Goal: Task Accomplishment & Management: Manage account settings

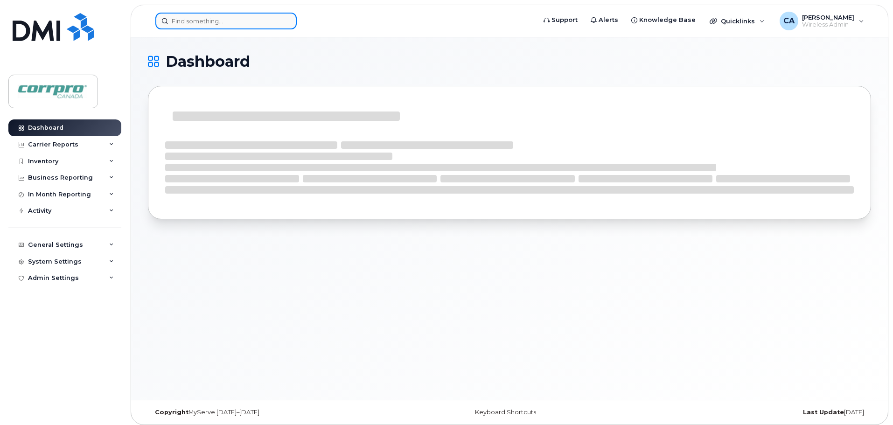
click at [226, 24] on input at bounding box center [225, 21] width 141 height 17
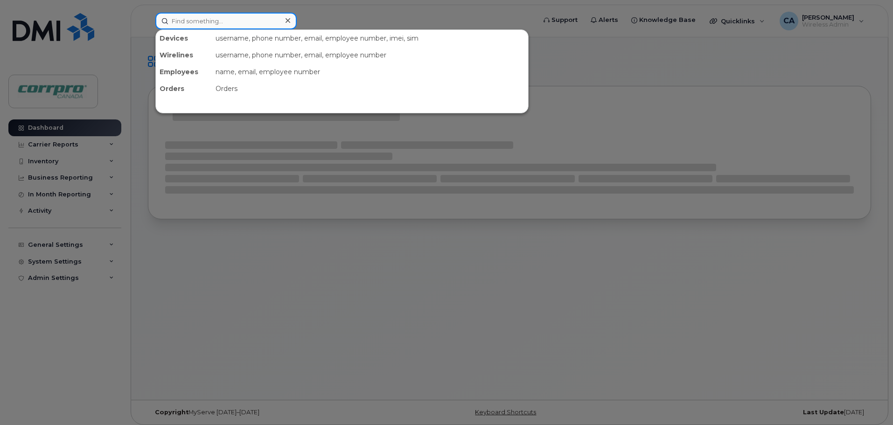
paste input "780) 289-4529"
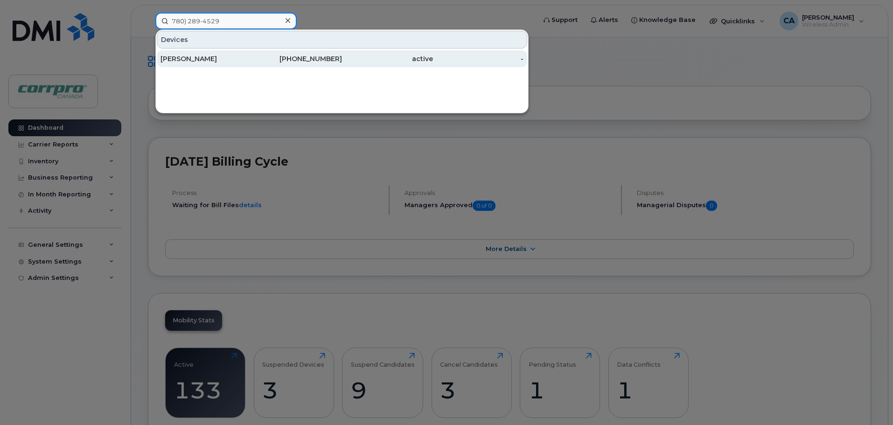
type input "780) 289-4529"
click at [189, 63] on div "Thomas Walter" at bounding box center [205, 58] width 91 height 9
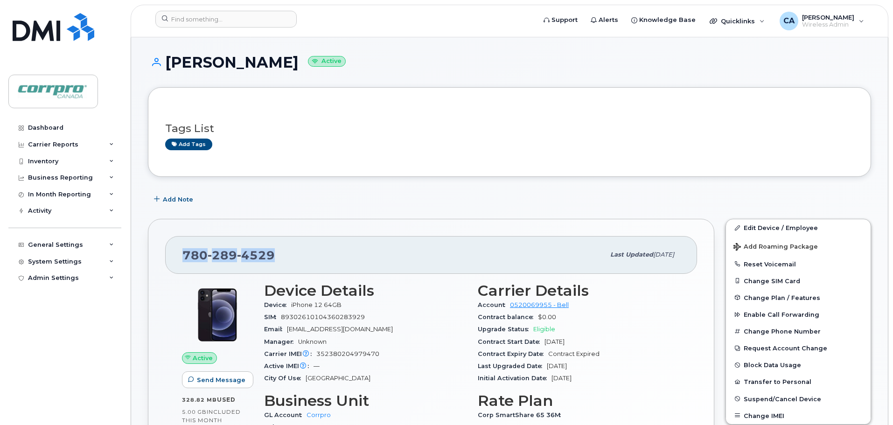
drag, startPoint x: 275, startPoint y: 260, endPoint x: 186, endPoint y: 253, distance: 89.4
click at [186, 253] on div "780 289 4529" at bounding box center [393, 255] width 422 height 20
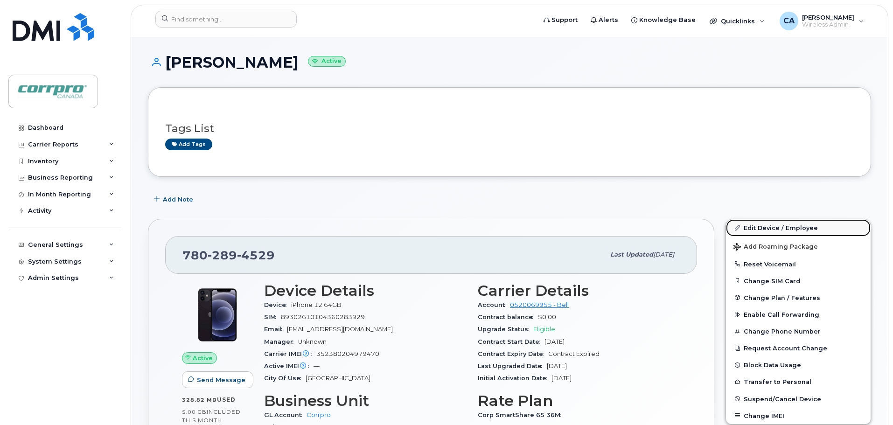
click at [754, 229] on link "Edit Device / Employee" at bounding box center [798, 227] width 145 height 17
click at [754, 227] on link "Edit Device / Employee" at bounding box center [798, 227] width 145 height 17
click at [769, 230] on link "Edit Device / Employee" at bounding box center [798, 227] width 145 height 17
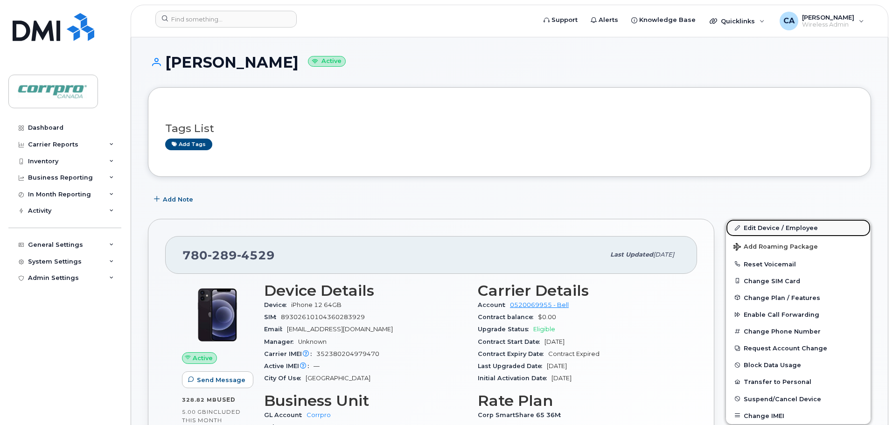
click at [764, 231] on link "Edit Device / Employee" at bounding box center [798, 227] width 145 height 17
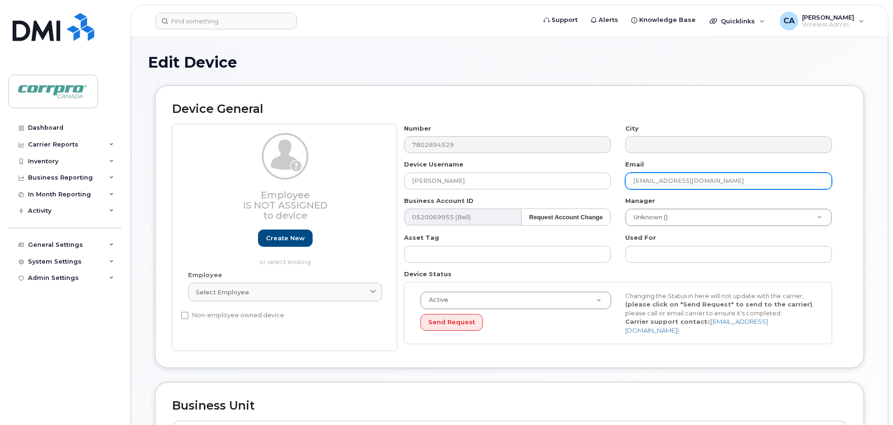
click at [697, 183] on input "ajaved@aegion.com" at bounding box center [728, 181] width 207 height 17
drag, startPoint x: 697, startPoint y: 183, endPoint x: 612, endPoint y: 180, distance: 85.0
click at [612, 180] on div "Number 7802894529 City Device Username Thomas Walter Email ajaved@aegion.com Bu…" at bounding box center [618, 237] width 442 height 227
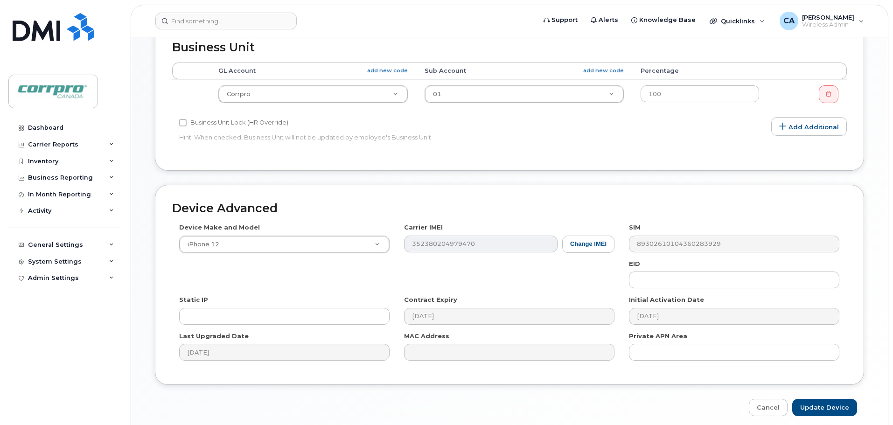
scroll to position [392, 0]
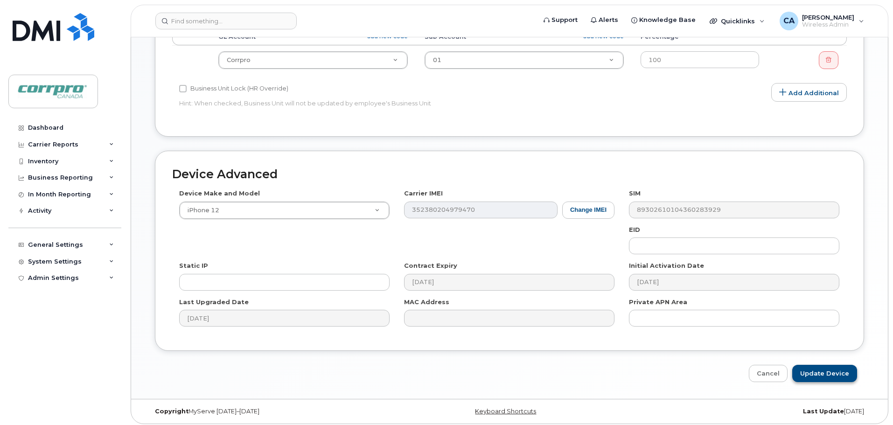
type input "twalter@corrprocanada.com"
click at [834, 370] on input "Update Device" at bounding box center [824, 373] width 65 height 17
type input "Saving..."
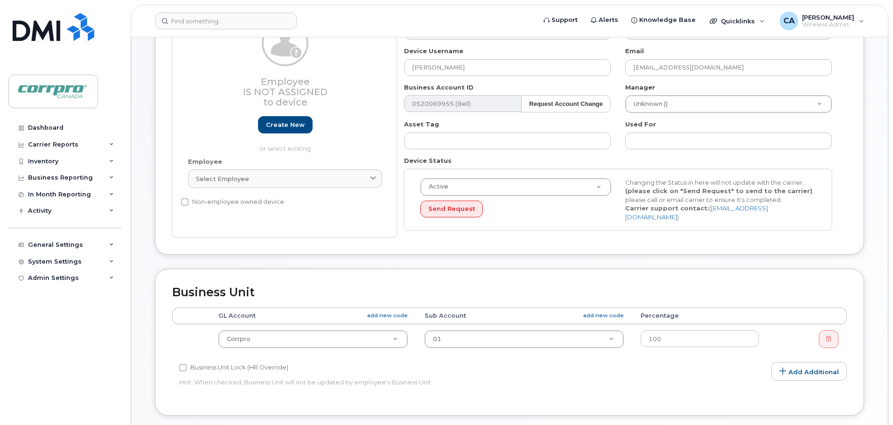
scroll to position [0, 0]
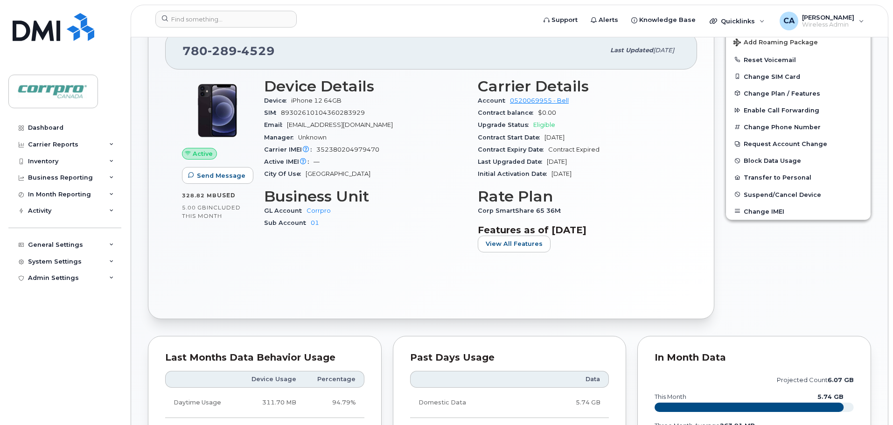
scroll to position [140, 0]
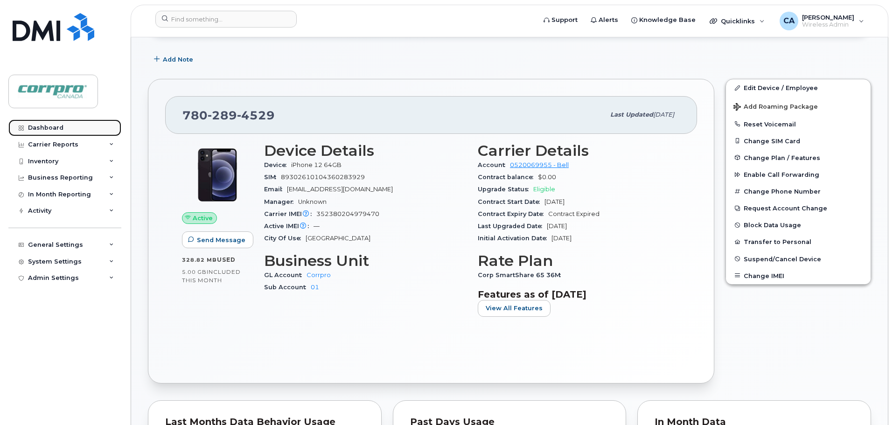
click at [46, 124] on link "Dashboard" at bounding box center [64, 127] width 113 height 17
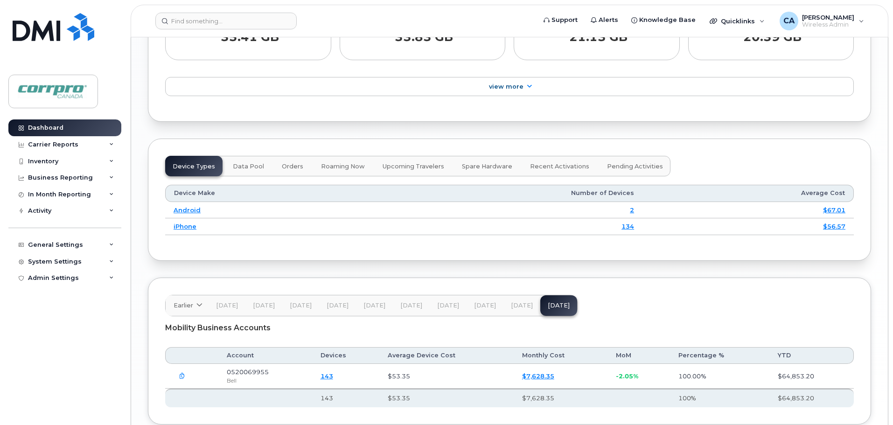
scroll to position [1133, 0]
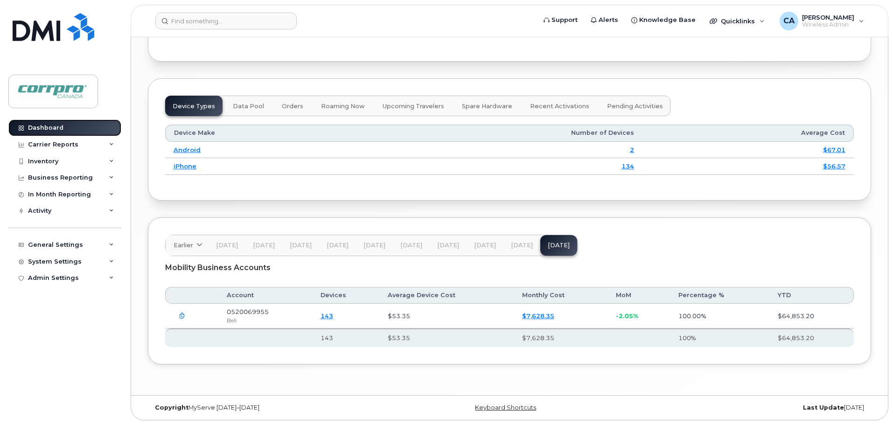
click at [48, 130] on div "Dashboard" at bounding box center [45, 127] width 35 height 7
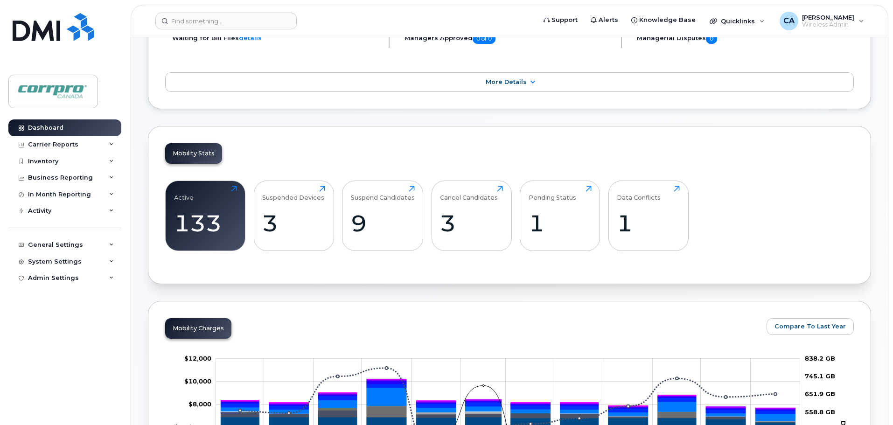
scroll to position [153, 0]
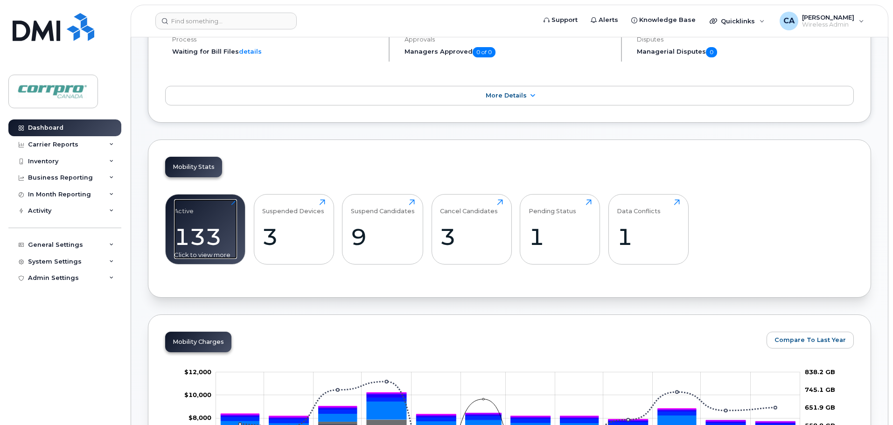
click at [191, 233] on div "133" at bounding box center [205, 237] width 63 height 28
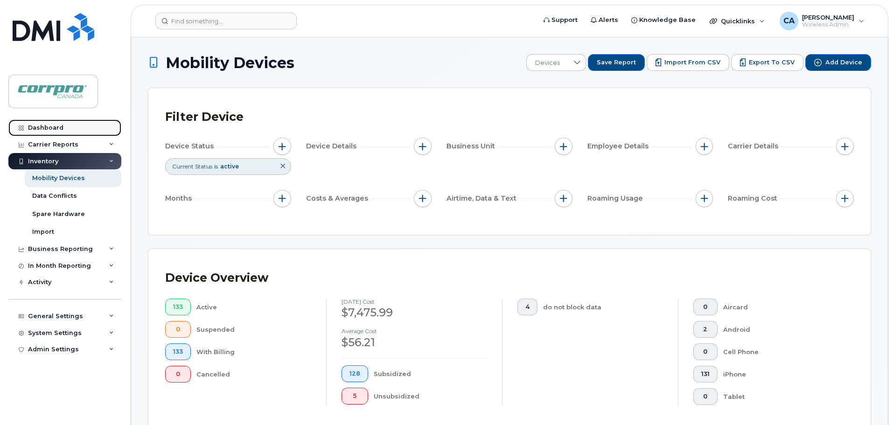
click at [67, 130] on link "Dashboard" at bounding box center [64, 127] width 113 height 17
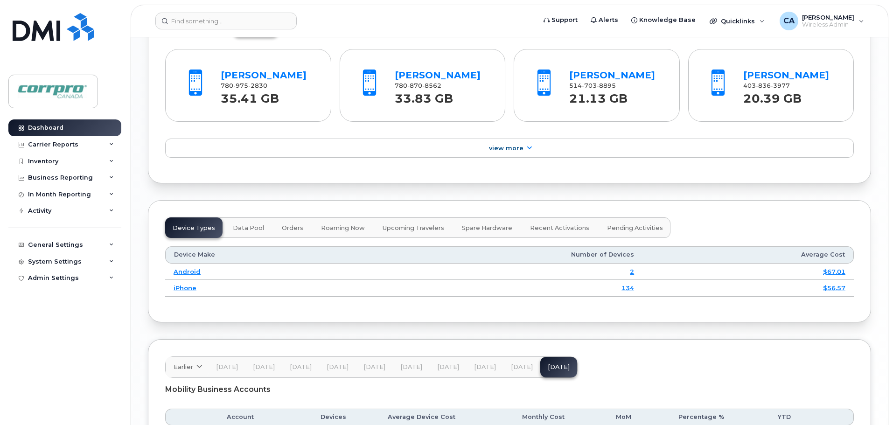
scroll to position [993, 0]
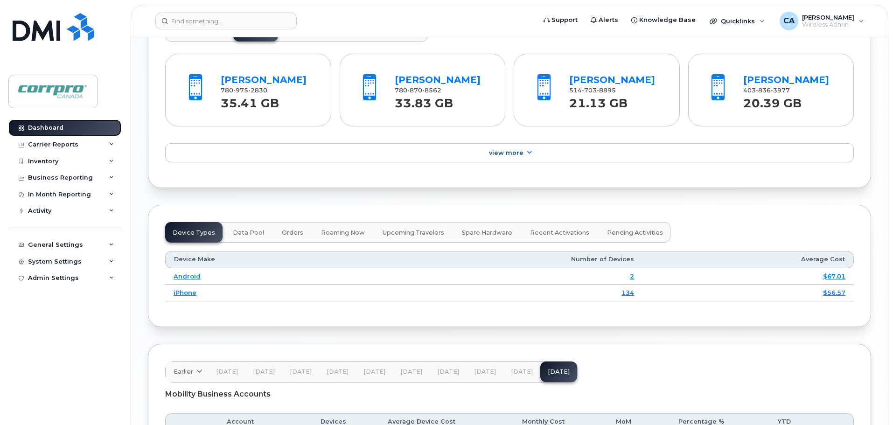
click at [66, 131] on link "Dashboard" at bounding box center [64, 127] width 113 height 17
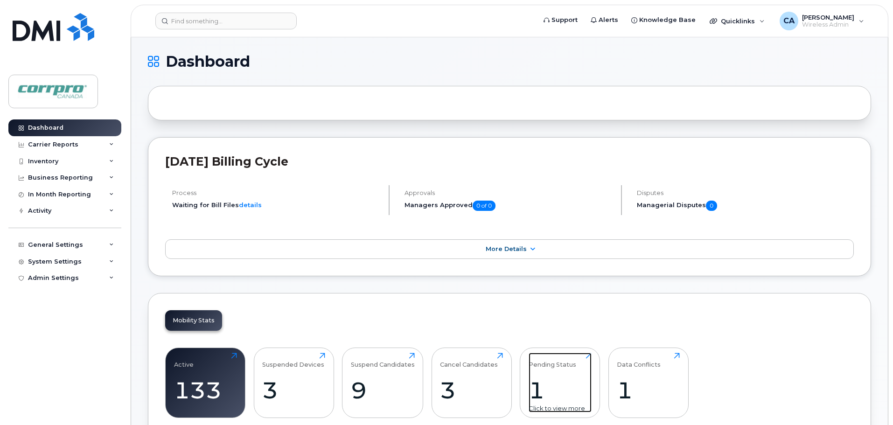
click at [536, 388] on div "1" at bounding box center [560, 391] width 63 height 28
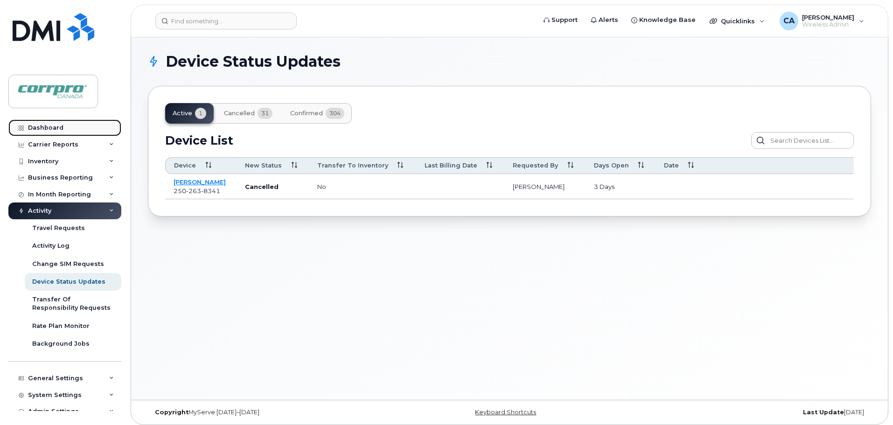
click at [41, 124] on div "Dashboard" at bounding box center [45, 127] width 35 height 7
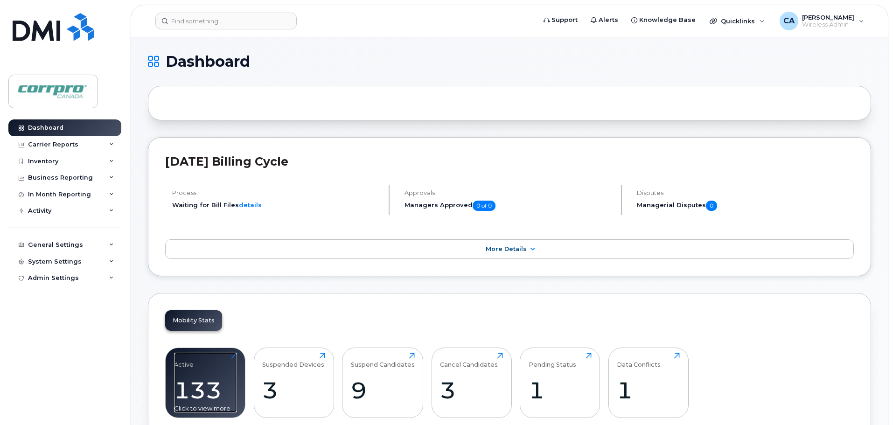
click at [204, 365] on div "Active 133 Click to view more" at bounding box center [205, 383] width 63 height 60
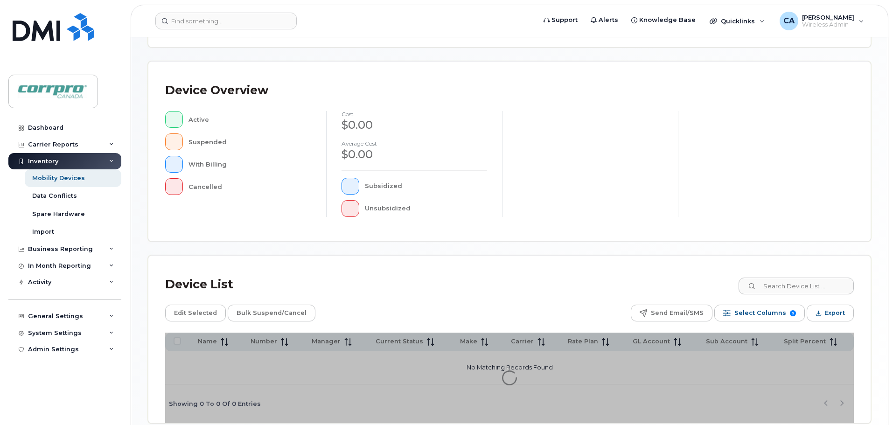
scroll to position [216, 0]
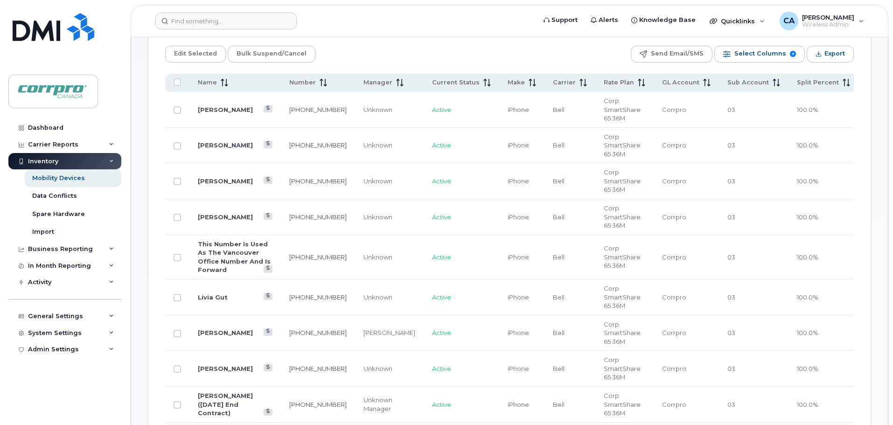
scroll to position [450, 0]
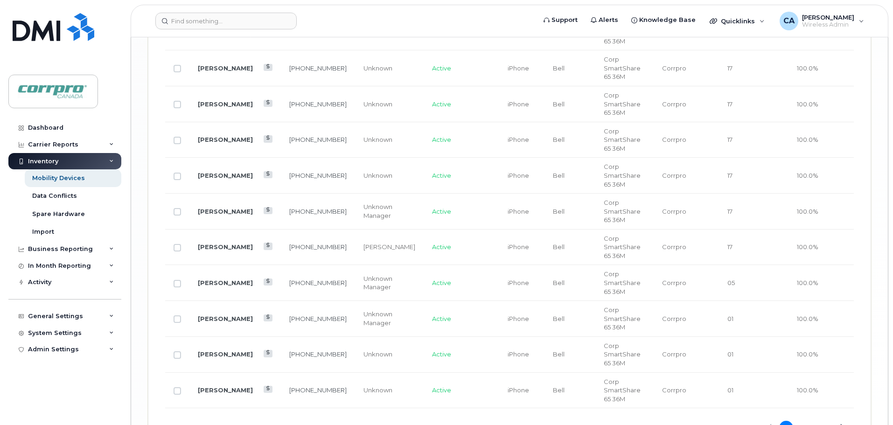
scroll to position [1989, 0]
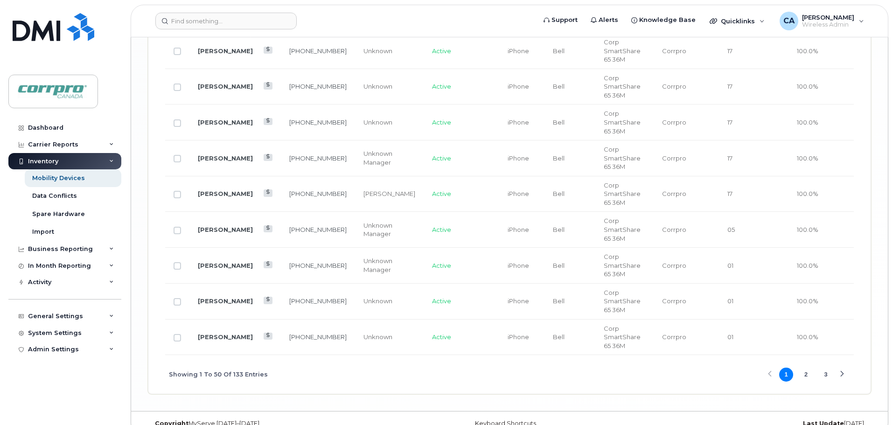
click at [805, 368] on button "2" at bounding box center [806, 375] width 14 height 14
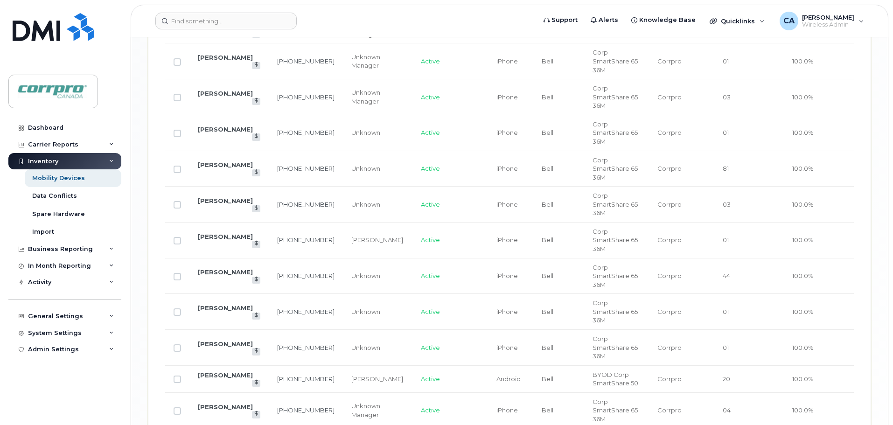
scroll to position [1556, 0]
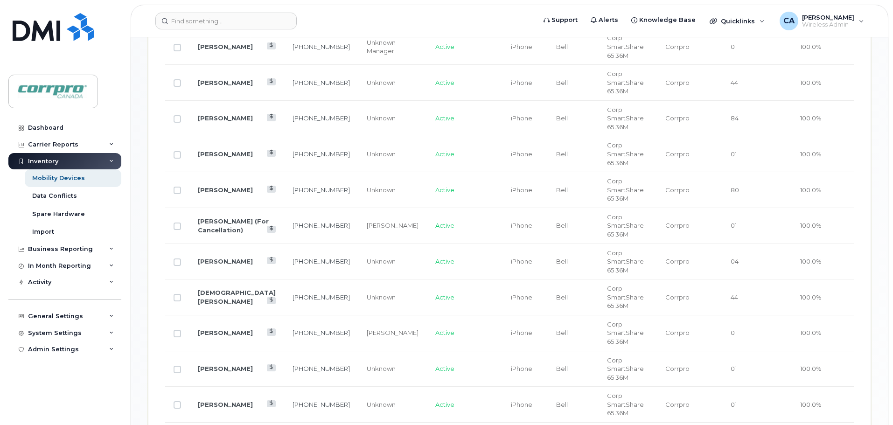
scroll to position [675, 0]
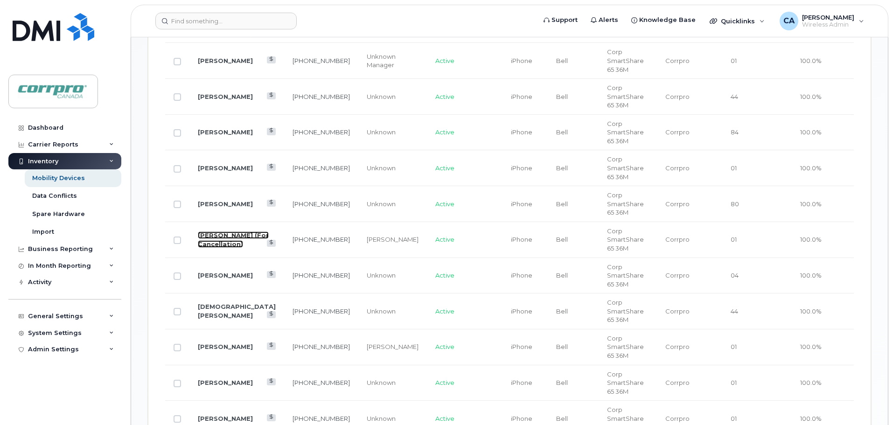
click at [209, 231] on link "Masood Heidari (For Cancellation)" at bounding box center [233, 239] width 71 height 16
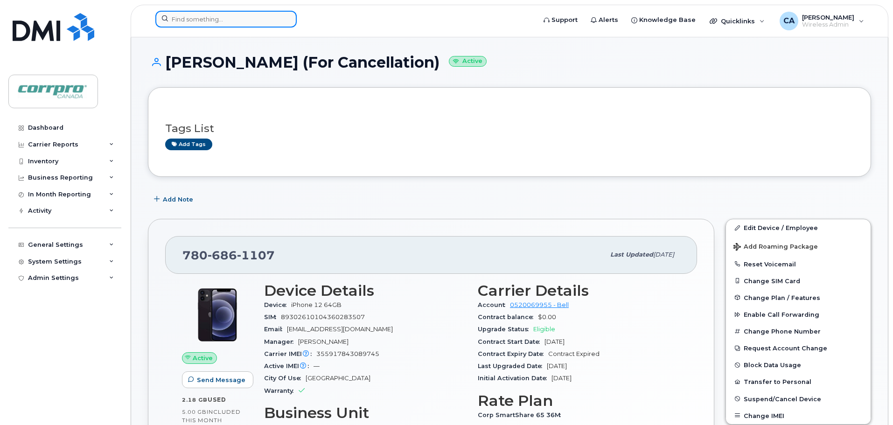
click at [250, 19] on input at bounding box center [225, 19] width 141 height 17
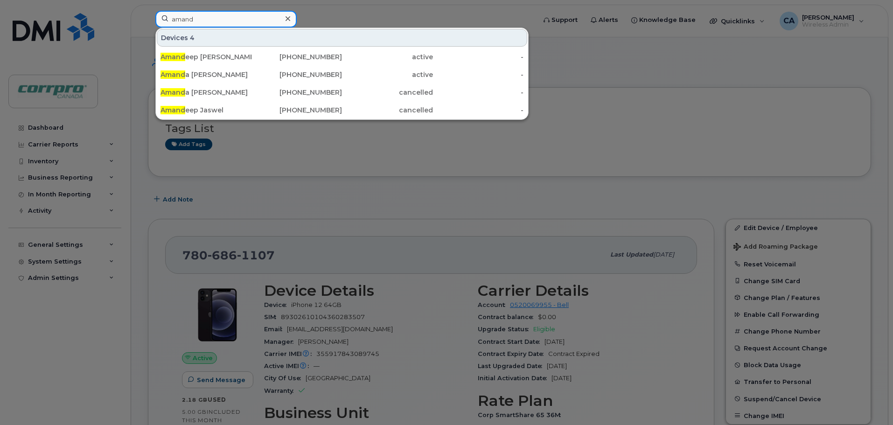
type input "amand"
click at [225, 192] on div at bounding box center [446, 212] width 893 height 425
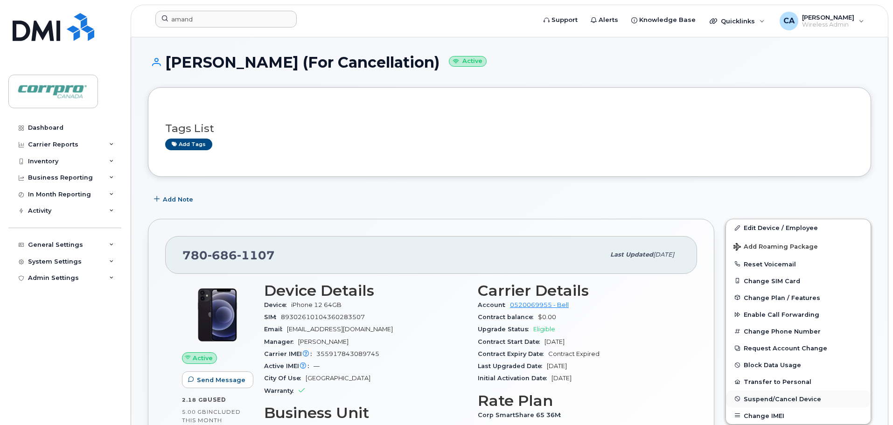
click at [787, 400] on span "Suspend/Cancel Device" at bounding box center [782, 398] width 77 height 7
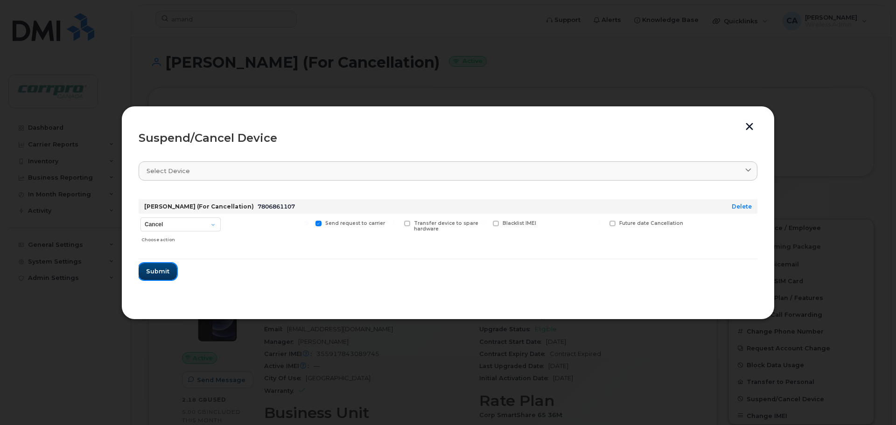
click at [163, 273] on span "Submit" at bounding box center [157, 271] width 23 height 9
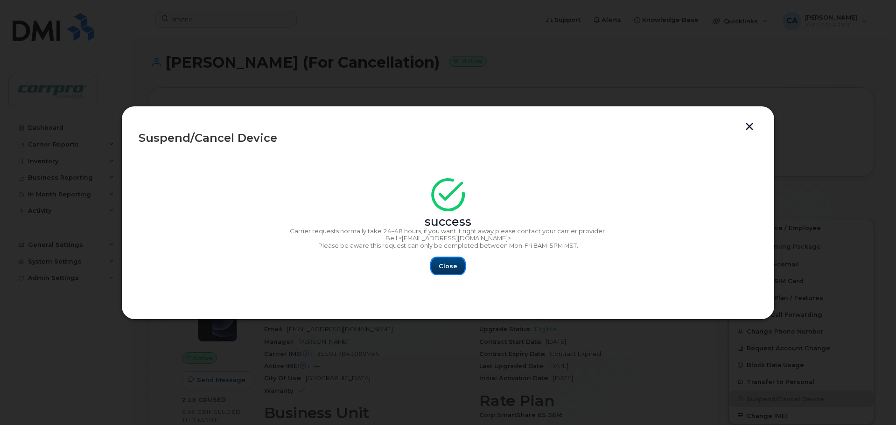
click at [454, 267] on span "Close" at bounding box center [448, 266] width 19 height 9
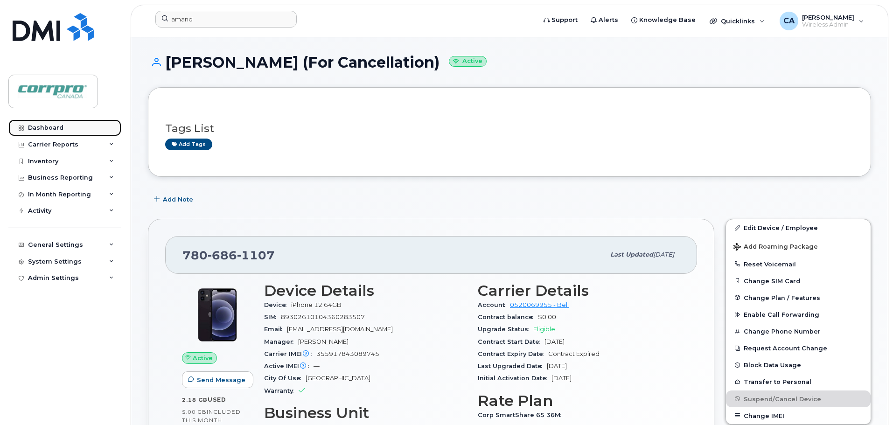
click at [71, 129] on link "Dashboard" at bounding box center [64, 127] width 113 height 17
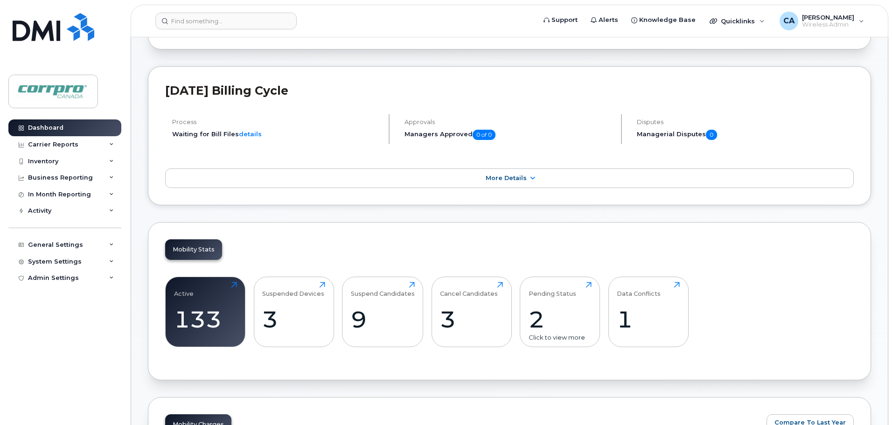
scroll to position [93, 0]
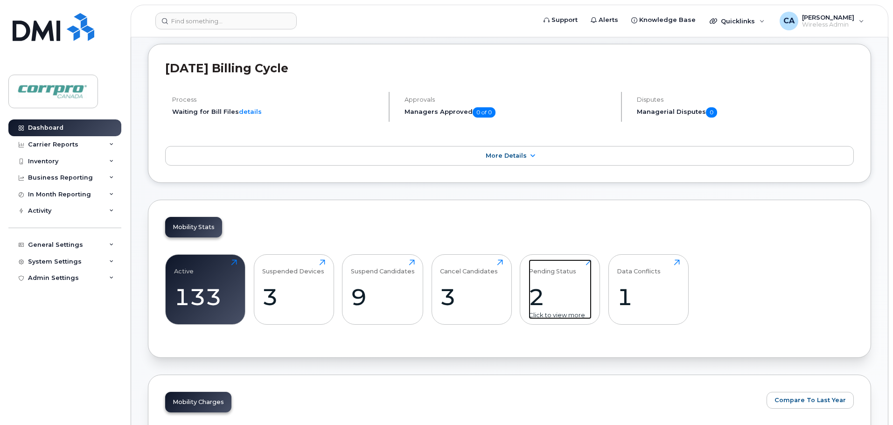
click at [546, 303] on div "2" at bounding box center [560, 297] width 63 height 28
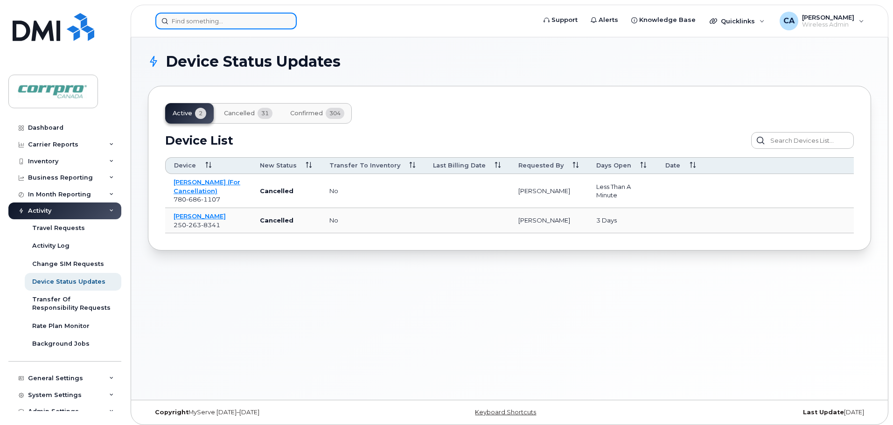
click at [212, 20] on input at bounding box center [225, 21] width 141 height 17
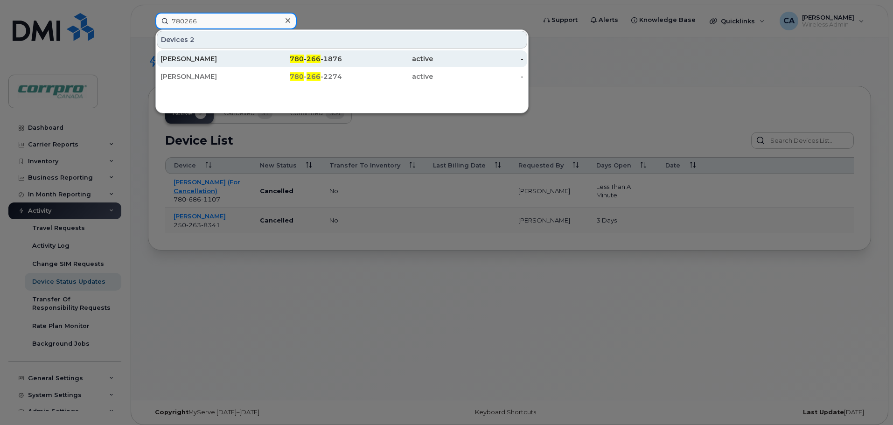
type input "780266"
click at [188, 63] on div "Amandeep Thind" at bounding box center [205, 58] width 91 height 9
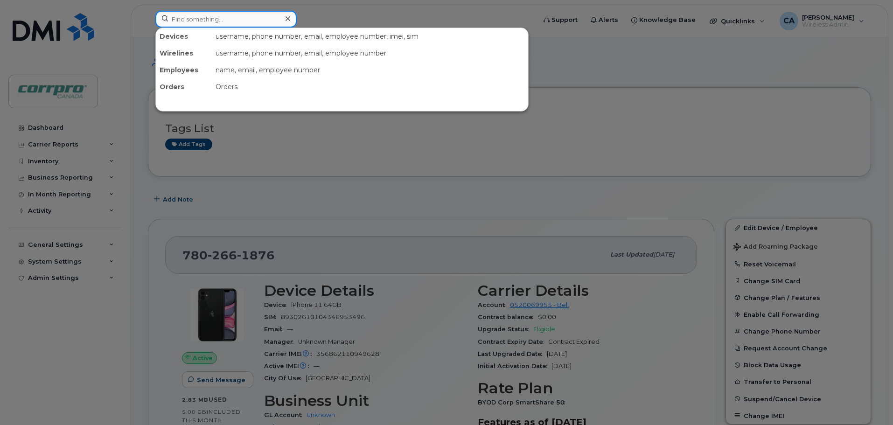
click at [201, 21] on input at bounding box center [225, 19] width 141 height 17
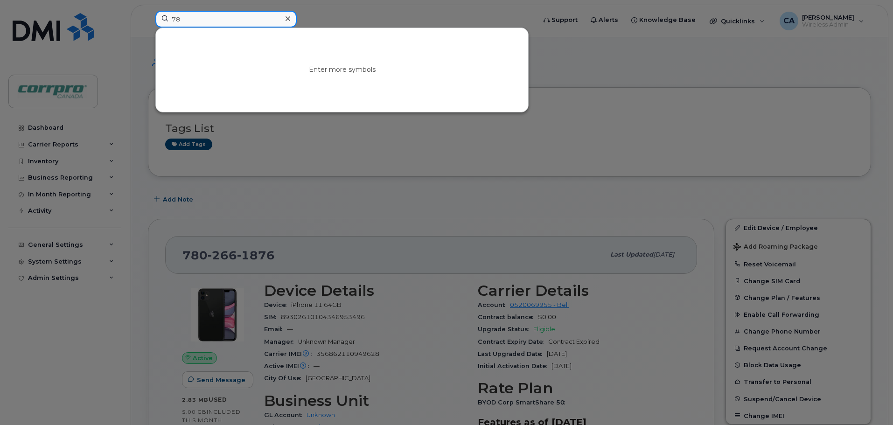
type input "7"
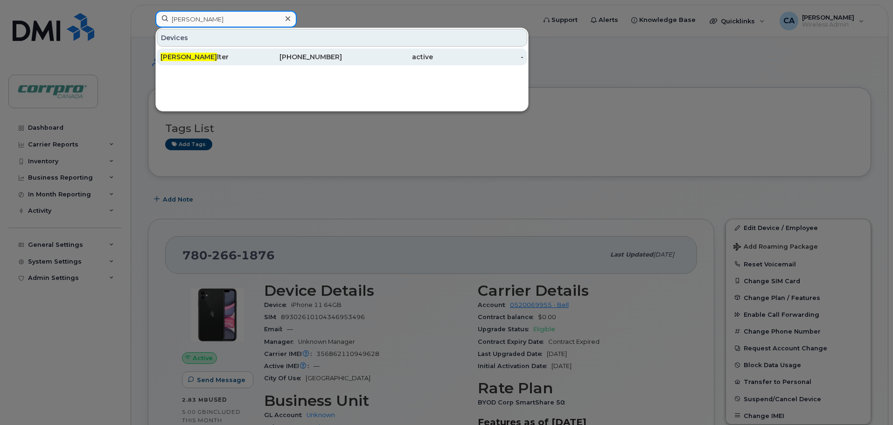
type input "[PERSON_NAME]"
click at [193, 56] on span "[PERSON_NAME]" at bounding box center [188, 57] width 56 height 8
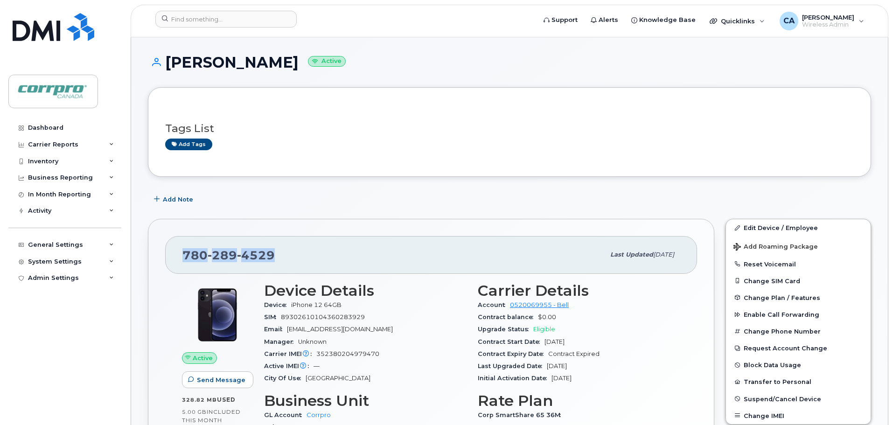
drag, startPoint x: 270, startPoint y: 257, endPoint x: 173, endPoint y: 253, distance: 96.6
click at [173, 253] on div "[PHONE_NUMBER] Last updated [DATE]" at bounding box center [431, 254] width 532 height 37
copy span "[PHONE_NUMBER]"
